Goal: Information Seeking & Learning: Check status

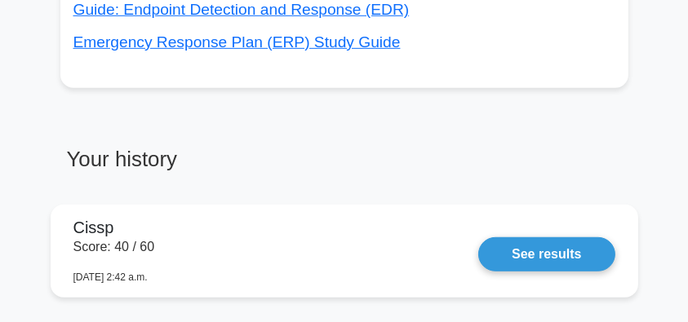
scroll to position [1251, 0]
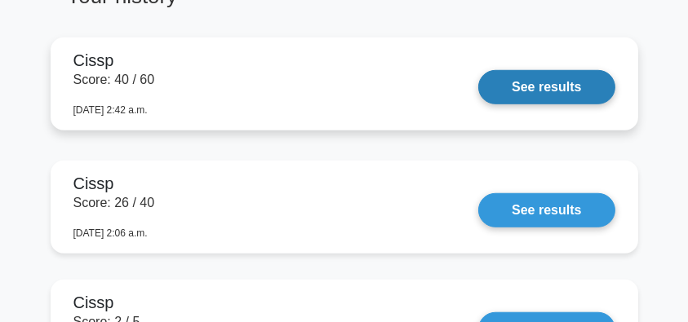
click at [556, 93] on link "See results" at bounding box center [546, 87] width 136 height 34
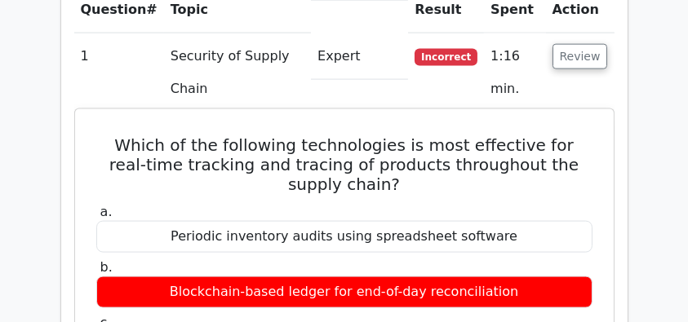
scroll to position [2230, 0]
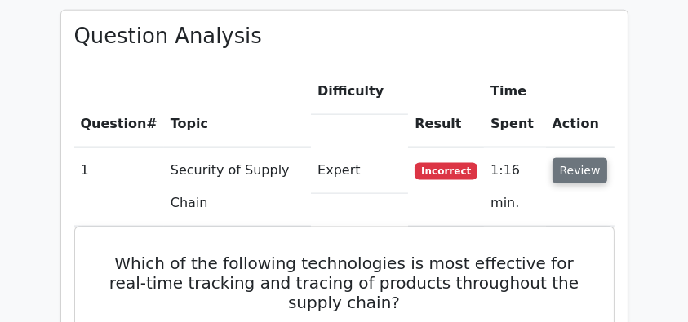
click at [580, 158] on button "Review" at bounding box center [579, 170] width 55 height 25
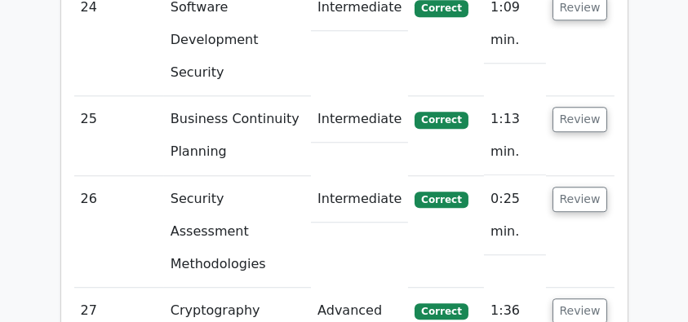
scroll to position [4677, 0]
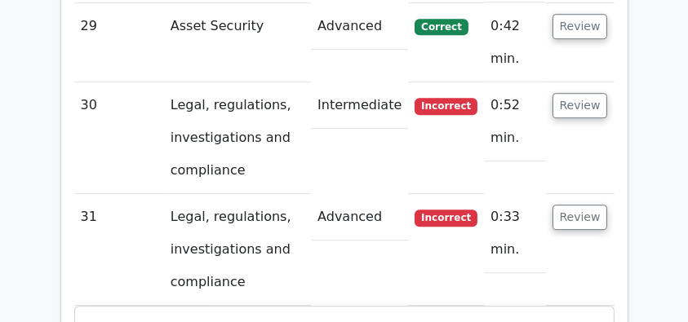
scroll to position [4732, 0]
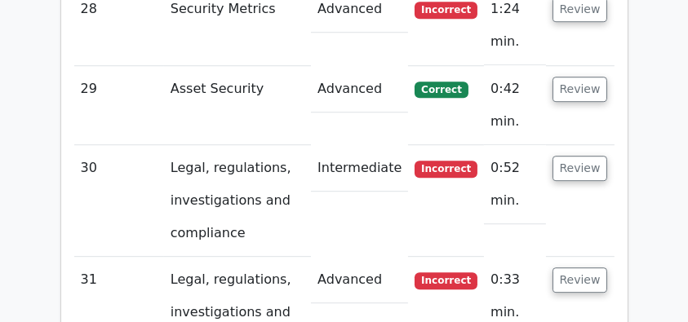
drag, startPoint x: 240, startPoint y: 119, endPoint x: 437, endPoint y: 129, distance: 197.7
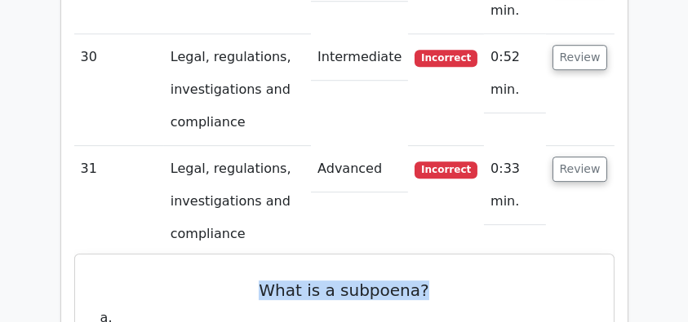
scroll to position [4786, 0]
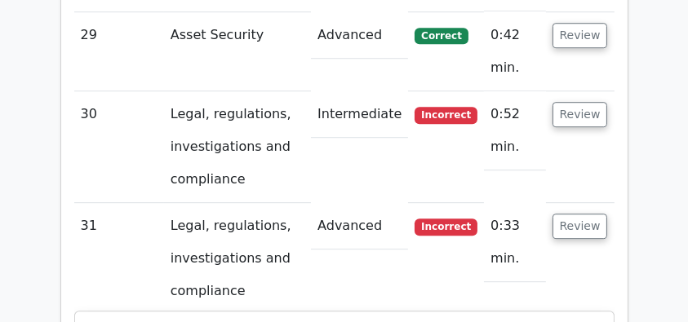
copy div "What is a subpoena? a. A legal order to produce documents or testify in court"
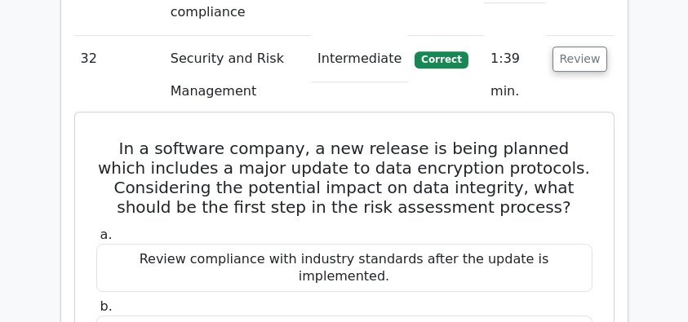
scroll to position [5004, 0]
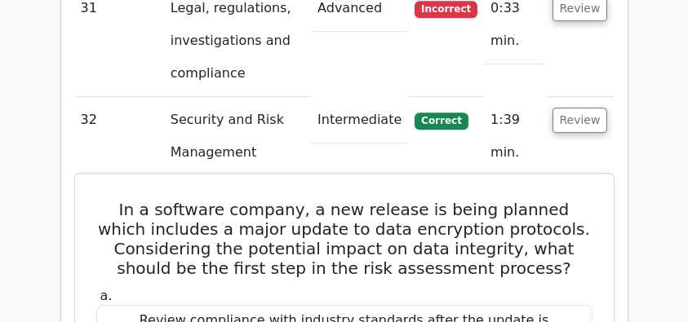
drag, startPoint x: 543, startPoint y: 209, endPoint x: 161, endPoint y: 182, distance: 383.6
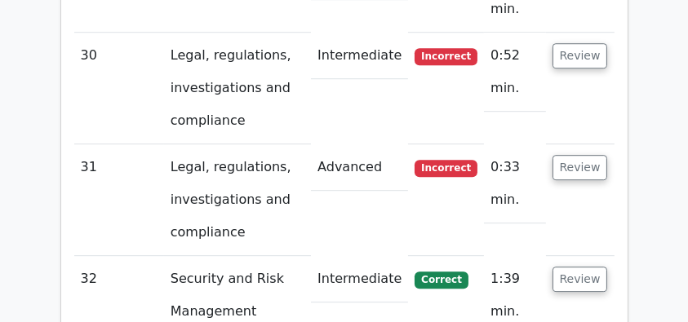
scroll to position [4840, 0]
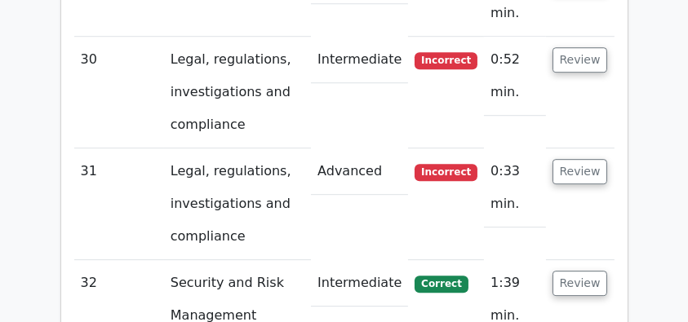
copy div "In a software company, a new release is being planned which includes a major up…"
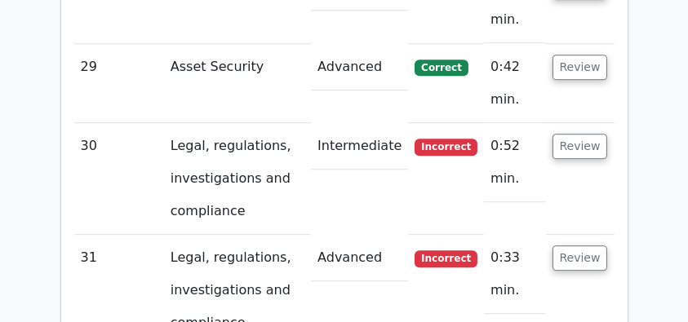
scroll to position [4677, 0]
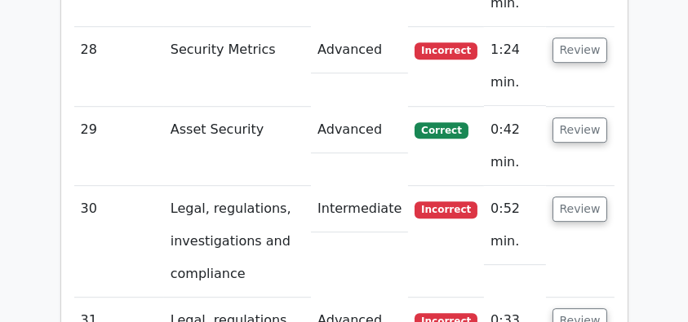
scroll to position [4840, 0]
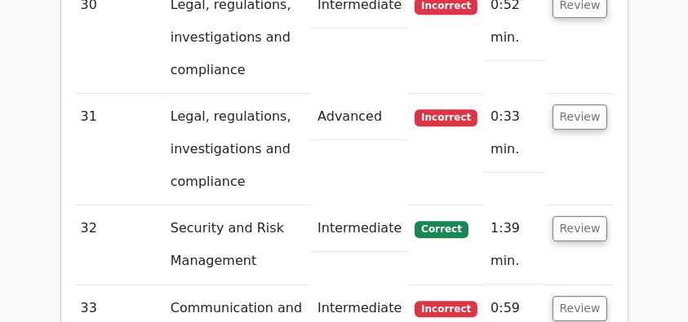
scroll to position [4949, 0]
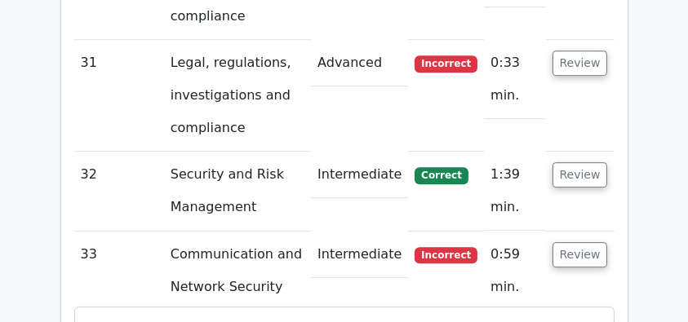
drag, startPoint x: 97, startPoint y: 66, endPoint x: 410, endPoint y: 121, distance: 318.0
copy div "In the context of wireless security, which method prevents the association of u…"
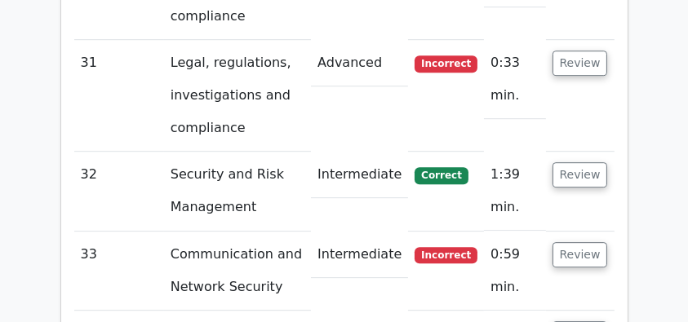
scroll to position [5004, 0]
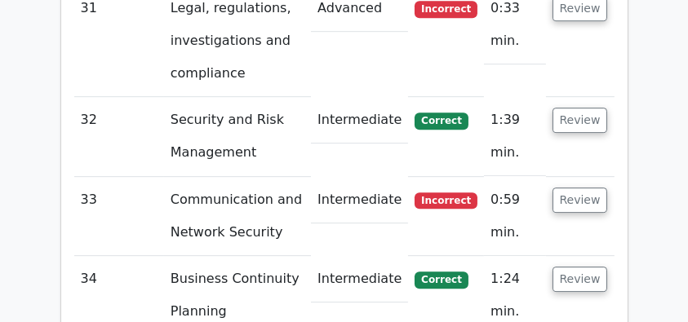
drag, startPoint x: 95, startPoint y: 79, endPoint x: 578, endPoint y: 125, distance: 485.1
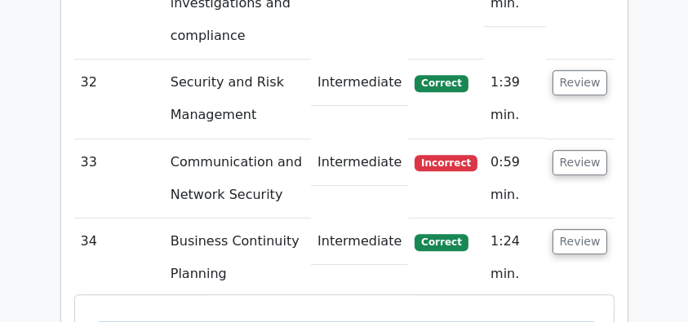
scroll to position [5058, 0]
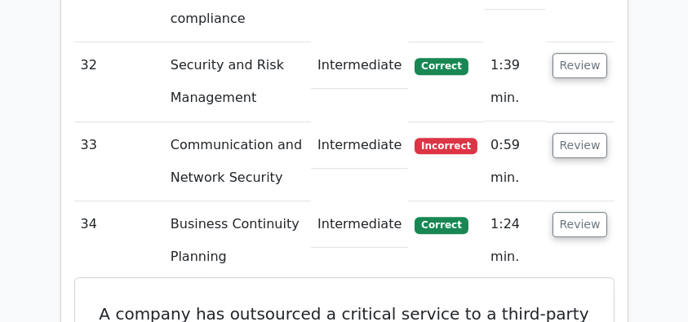
drag, startPoint x: 113, startPoint y: 38, endPoint x: 528, endPoint y: 132, distance: 425.1
copy div "A company has outsourced a critical service to a third-party provider. How shou…"
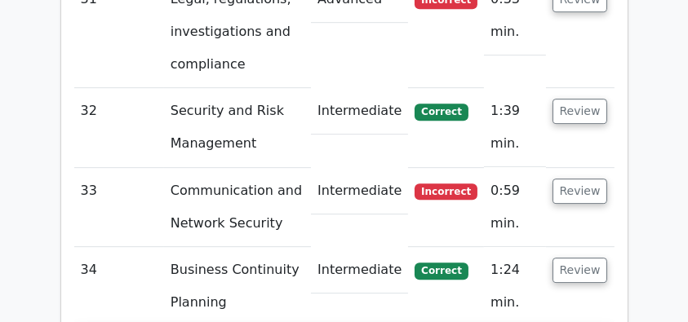
scroll to position [4895, 0]
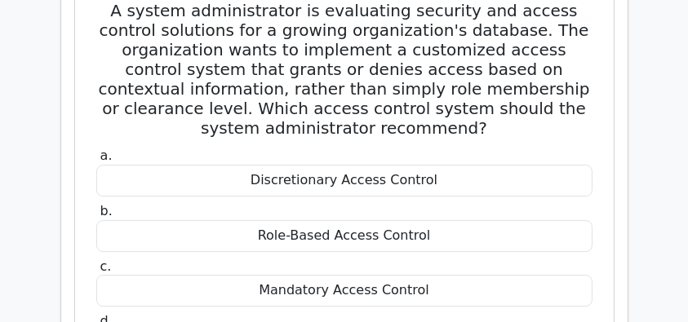
scroll to position [5439, 0]
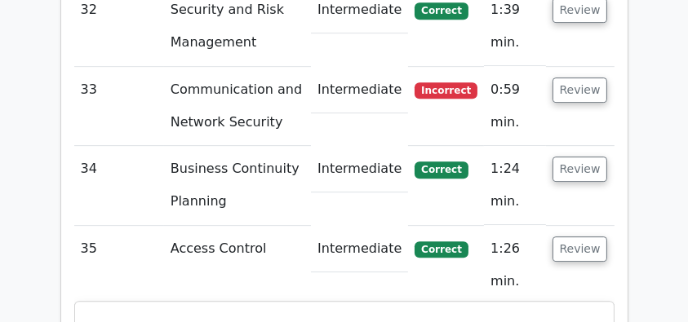
scroll to position [5112, 0]
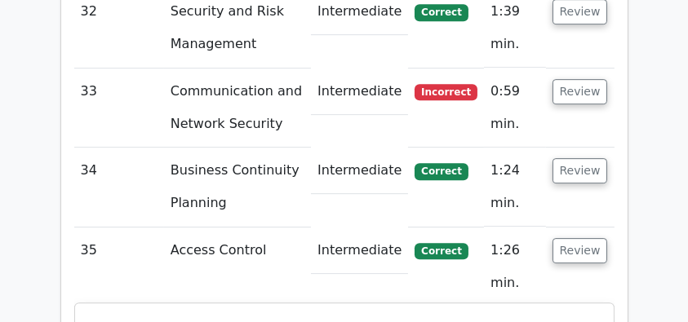
drag, startPoint x: 88, startPoint y: 60, endPoint x: 462, endPoint y: 185, distance: 394.0
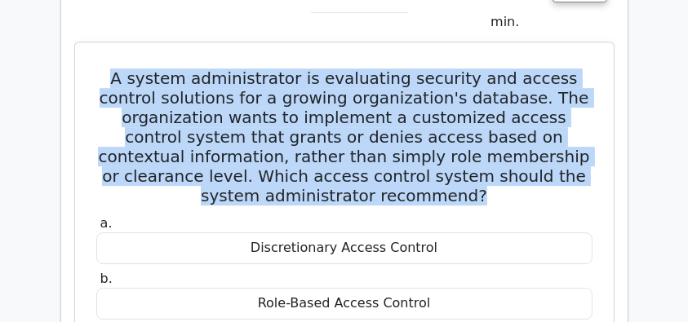
scroll to position [5493, 0]
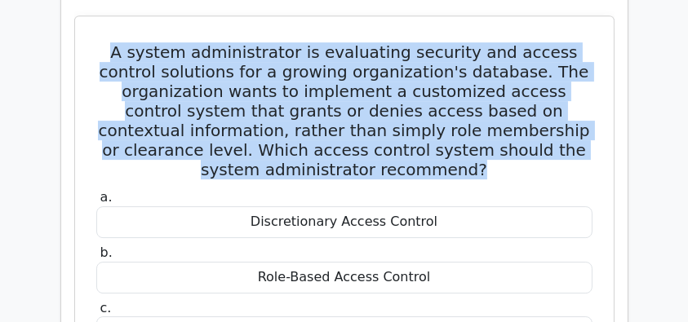
scroll to position [5385, 0]
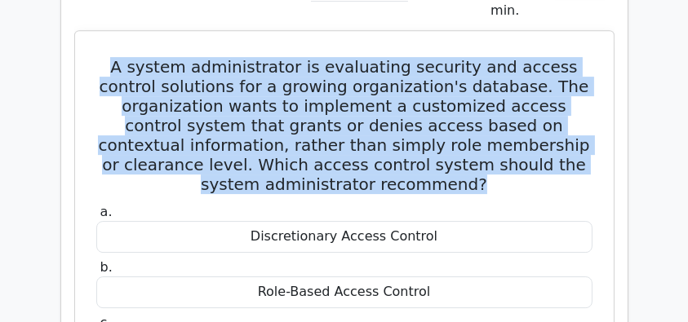
copy div "A system administrator is evaluating security and access control solutions for …"
